Goal: Information Seeking & Learning: Learn about a topic

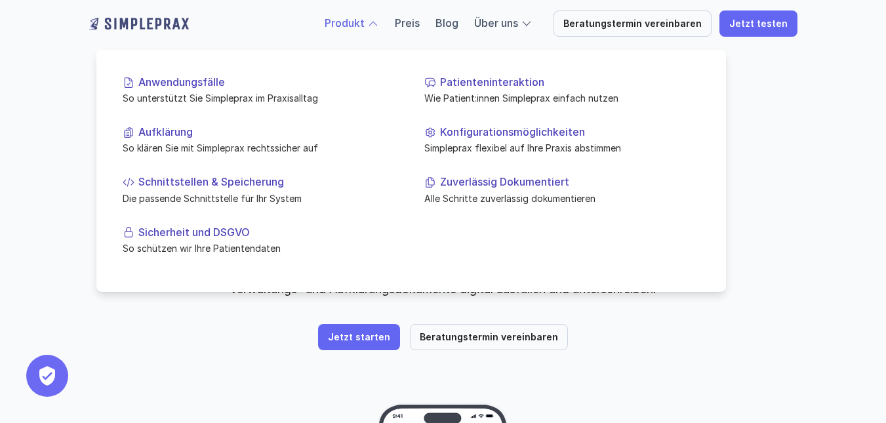
click at [365, 26] on link "Produkt" at bounding box center [345, 22] width 40 height 13
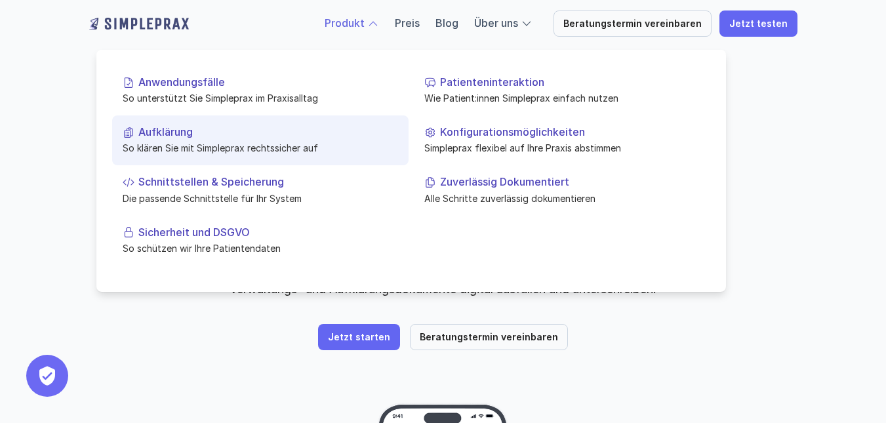
click at [176, 132] on p "Aufklärung" at bounding box center [268, 132] width 260 height 12
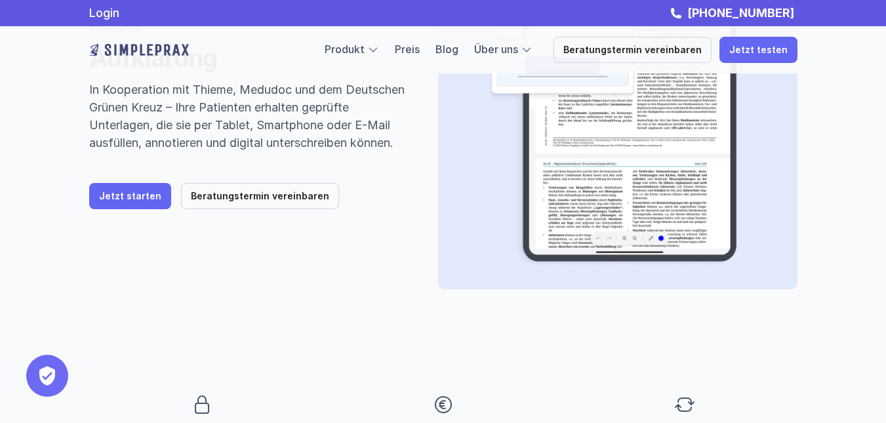
scroll to position [66, 0]
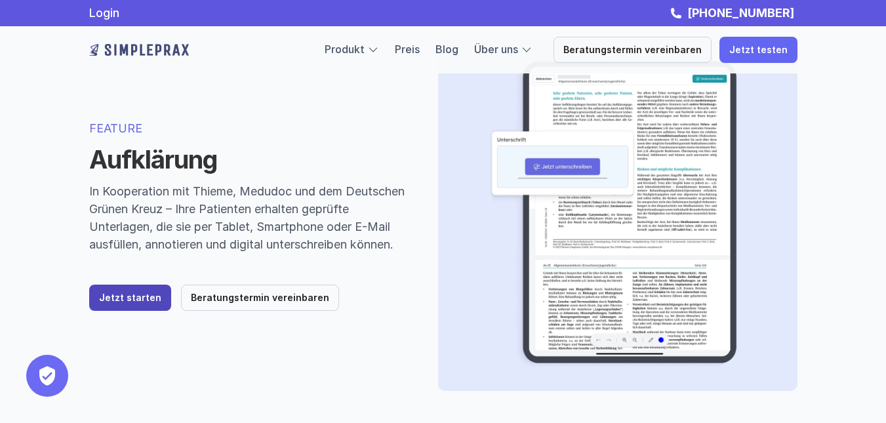
click at [121, 304] on p "Jetzt starten" at bounding box center [130, 297] width 62 height 11
click at [420, 54] on link "Preis" at bounding box center [407, 49] width 25 height 13
